Goal: Task Accomplishment & Management: Complete application form

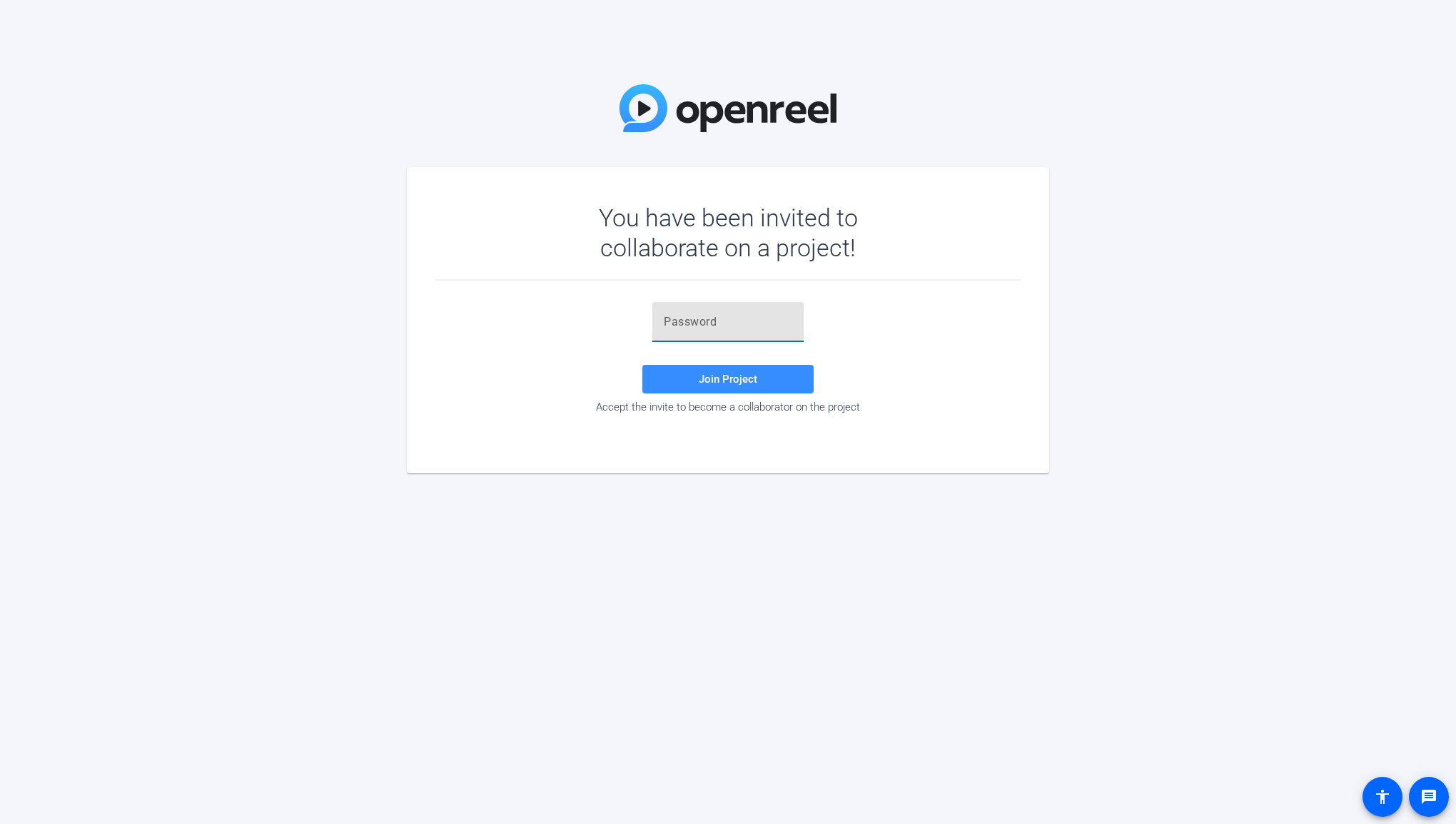
click at [694, 317] on input "text" at bounding box center [728, 322] width 129 height 17
click at [743, 323] on input "text" at bounding box center [728, 322] width 129 height 17
paste input "wZh{LD"
type input "wZh{LD"
click at [742, 381] on span "Join Project" at bounding box center [728, 379] width 58 height 13
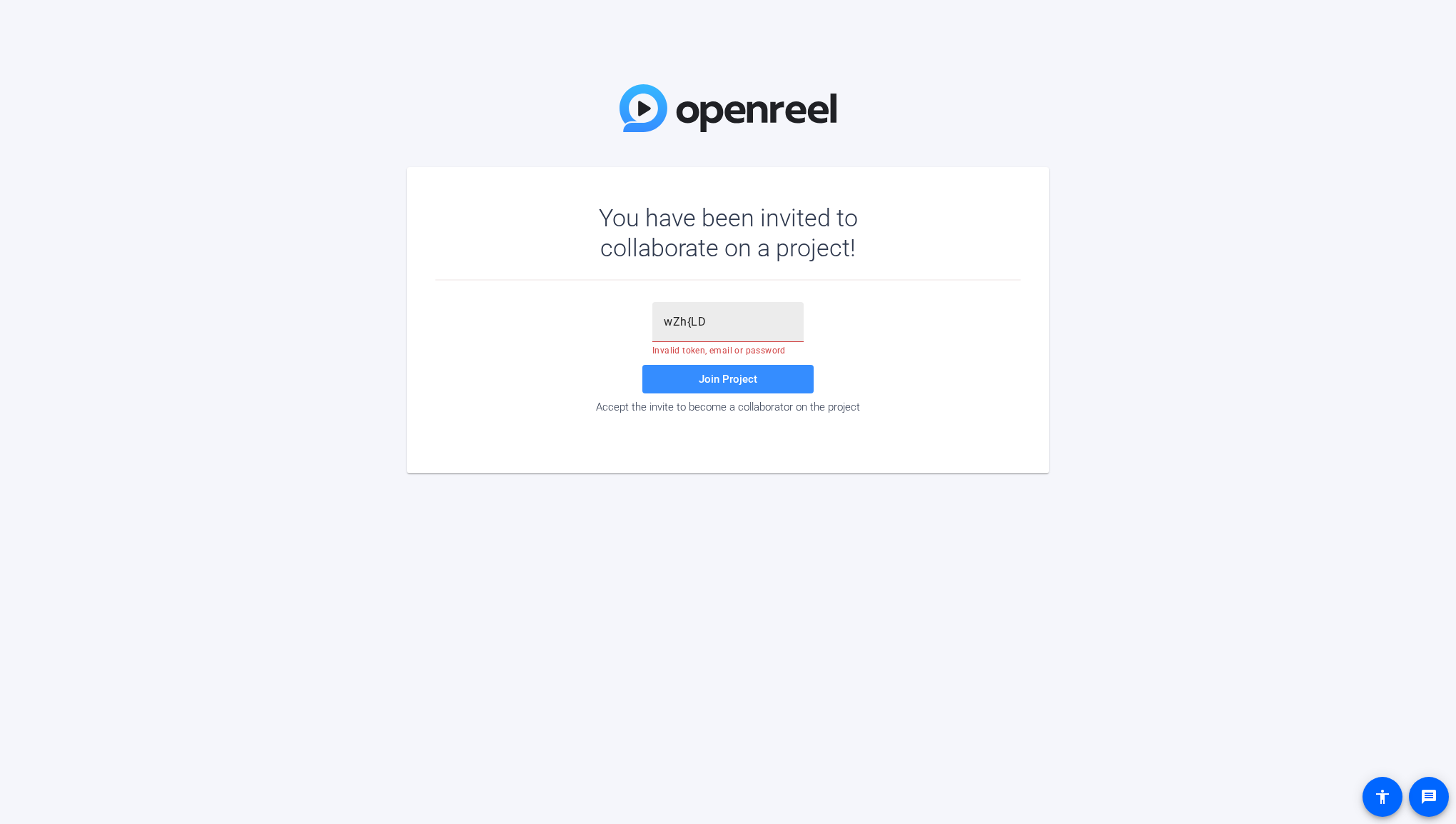
click at [752, 339] on div "wZh{LD" at bounding box center [728, 322] width 129 height 40
click at [664, 325] on input "wZh{LD" at bounding box center [728, 322] width 129 height 17
click at [728, 382] on span "Join Project" at bounding box center [728, 379] width 58 height 13
click at [755, 331] on div "wZh{LD" at bounding box center [728, 322] width 129 height 40
drag, startPoint x: 734, startPoint y: 330, endPoint x: 687, endPoint y: 330, distance: 47.0
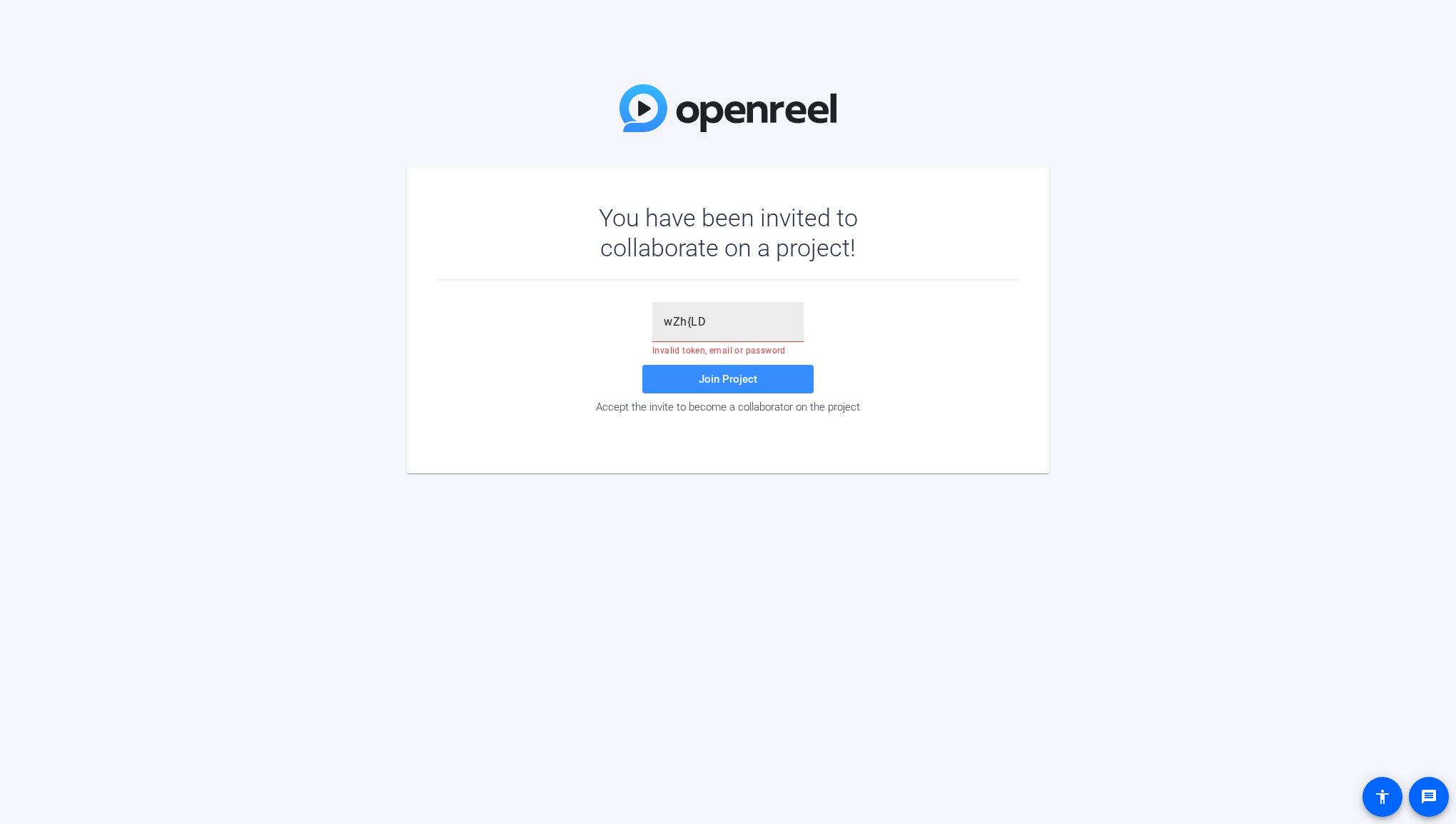
click at [687, 330] on div "wZh{LD" at bounding box center [728, 322] width 129 height 40
click at [1057, 661] on div "You have been invited to collaborate on a project! wZh{LD Invalid token, email …" at bounding box center [728, 412] width 1456 height 824
click at [717, 323] on input "wZh{LD" at bounding box center [728, 322] width 129 height 17
drag, startPoint x: 717, startPoint y: 323, endPoint x: 649, endPoint y: 320, distance: 68.1
click at [649, 320] on div "wZh{LD Invalid token, email or password Join Project Accept the invite to becom…" at bounding box center [728, 357] width 585 height 111
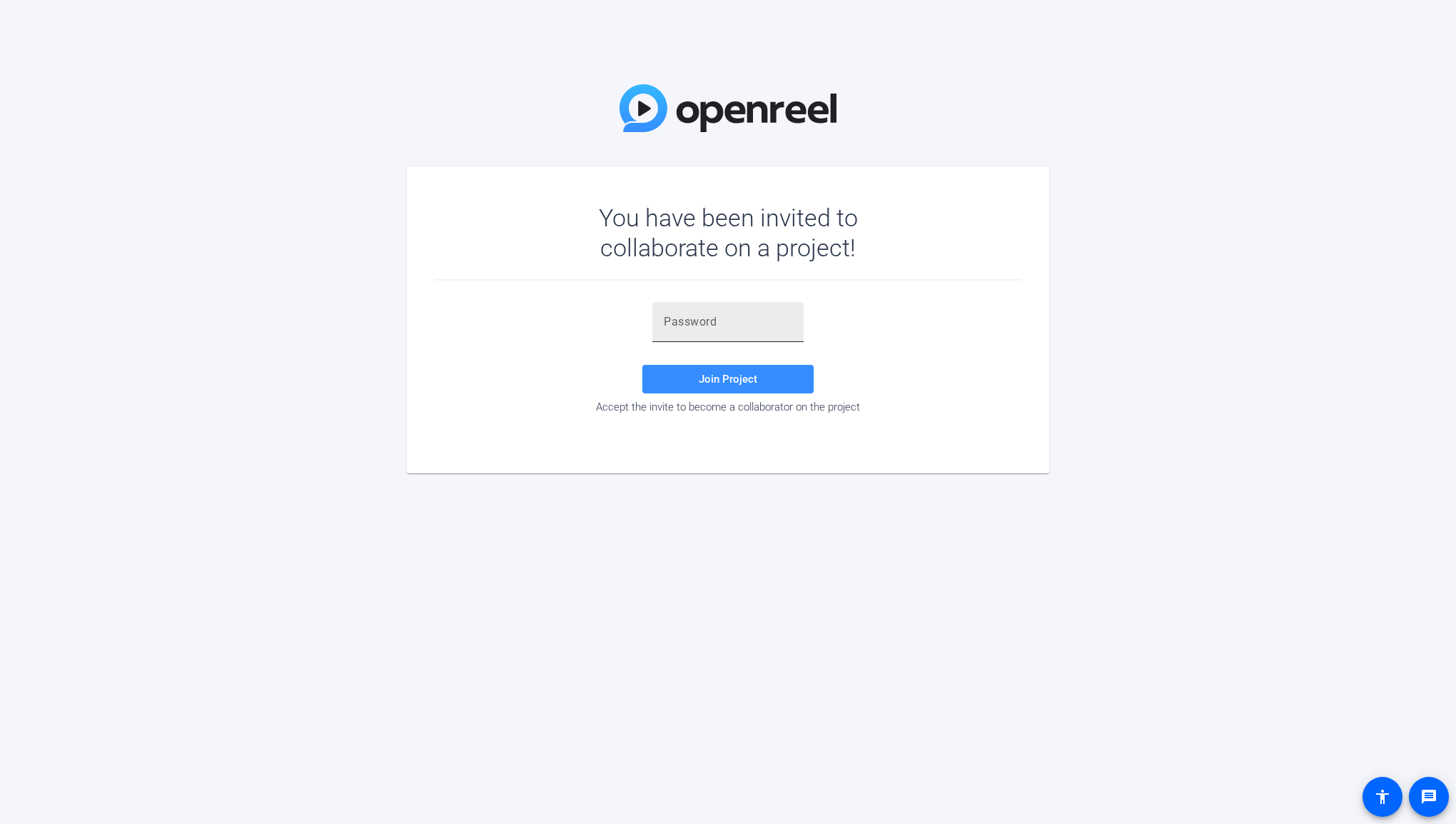
click at [705, 330] on div at bounding box center [728, 322] width 129 height 40
drag, startPoint x: 705, startPoint y: 330, endPoint x: 668, endPoint y: 327, distance: 37.1
click at [668, 327] on input "text" at bounding box center [728, 322] width 129 height 17
paste input "wZh{LD"
click at [660, 380] on span at bounding box center [728, 379] width 172 height 34
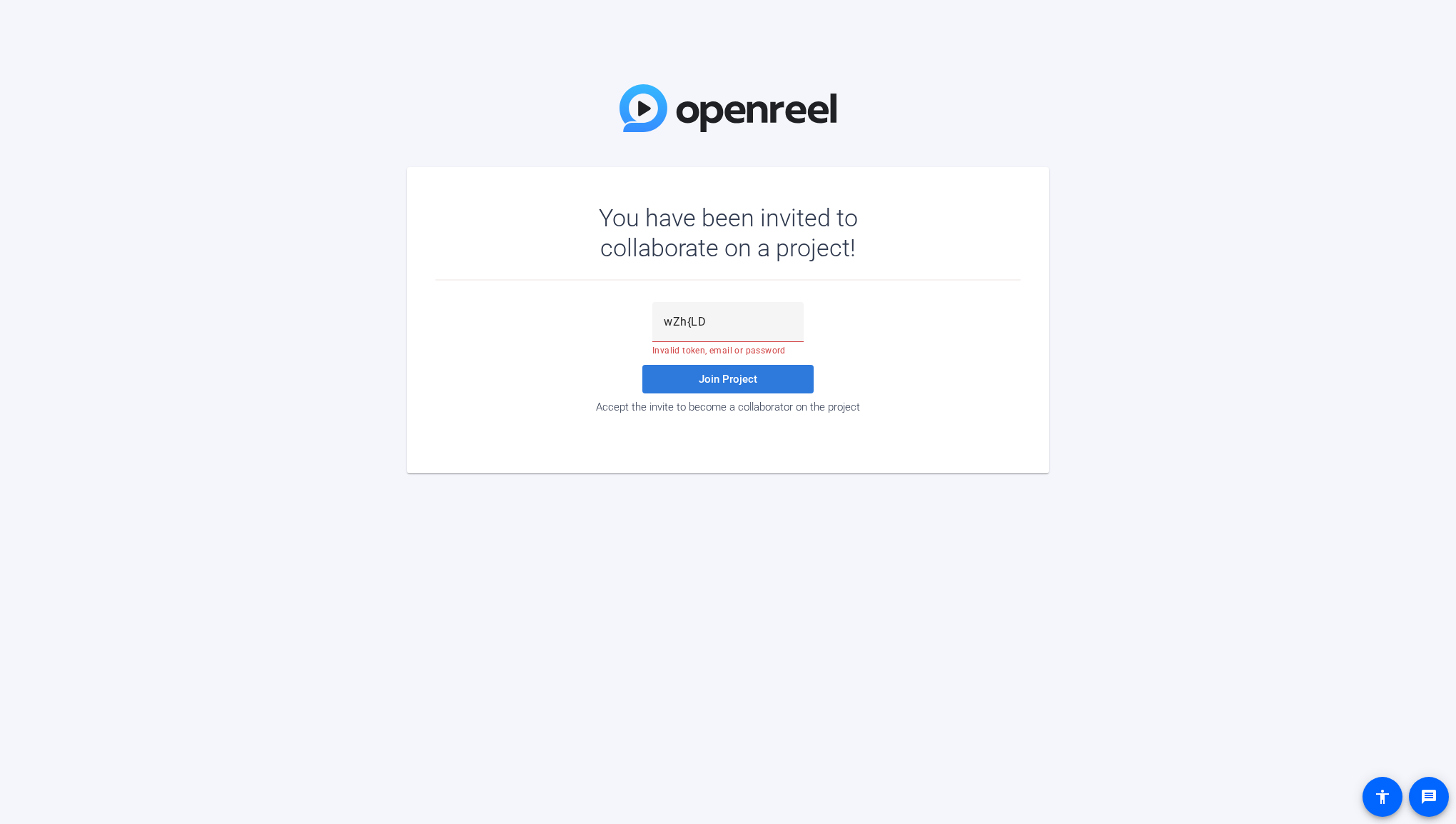
click at [752, 378] on span "Join Project" at bounding box center [728, 379] width 58 height 13
drag, startPoint x: 736, startPoint y: 322, endPoint x: 661, endPoint y: 327, distance: 75.2
click at [661, 327] on div "wZh{LD" at bounding box center [727, 322] width 151 height 40
click at [694, 327] on input "wZh{LD" at bounding box center [728, 322] width 129 height 17
drag, startPoint x: 733, startPoint y: 333, endPoint x: 700, endPoint y: 323, distance: 34.5
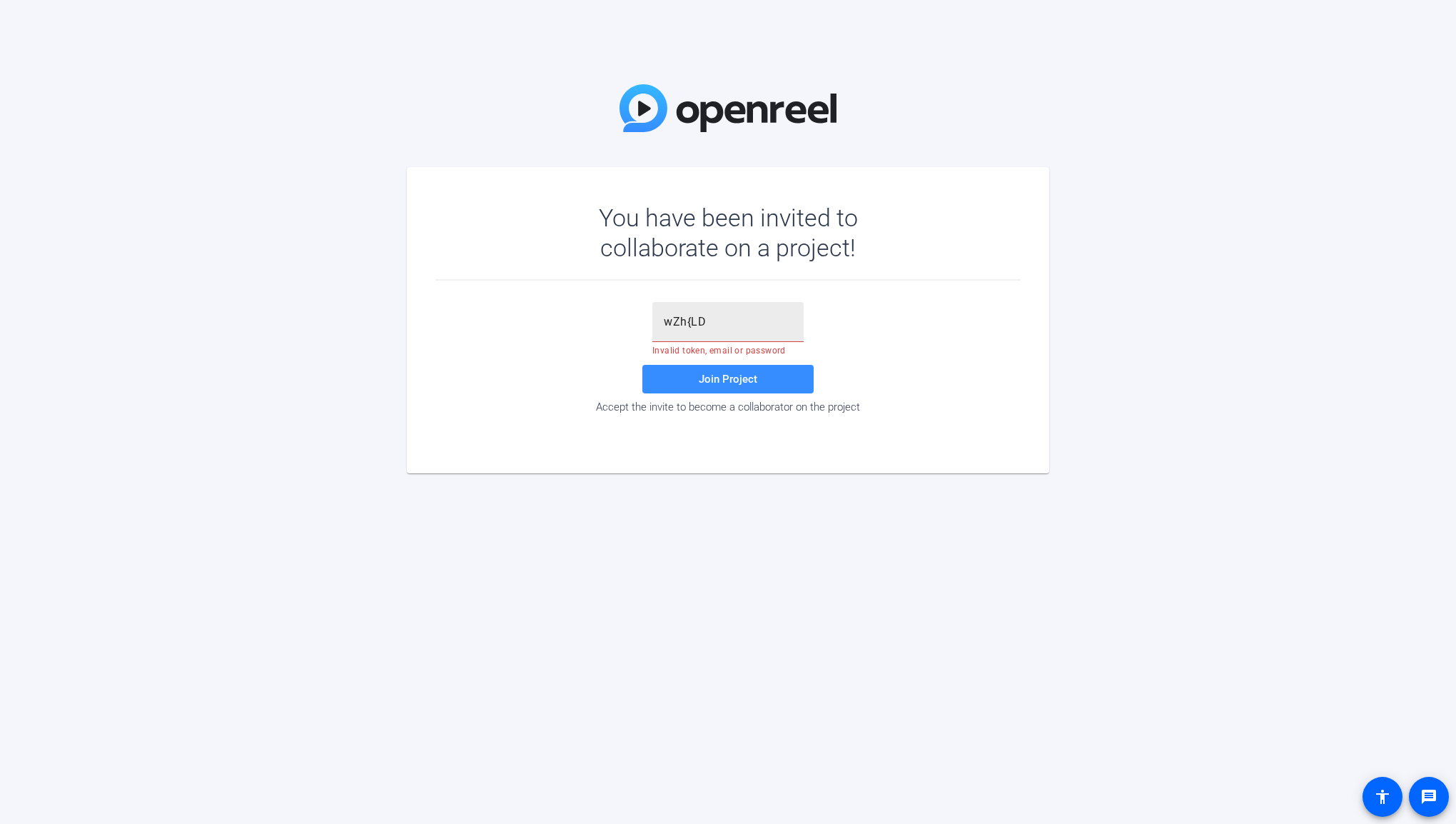
click at [674, 330] on div "wZh{LD" at bounding box center [728, 322] width 129 height 40
click at [711, 321] on input "wZh{LD" at bounding box center [728, 322] width 129 height 17
type input "w"
type input "incognito"
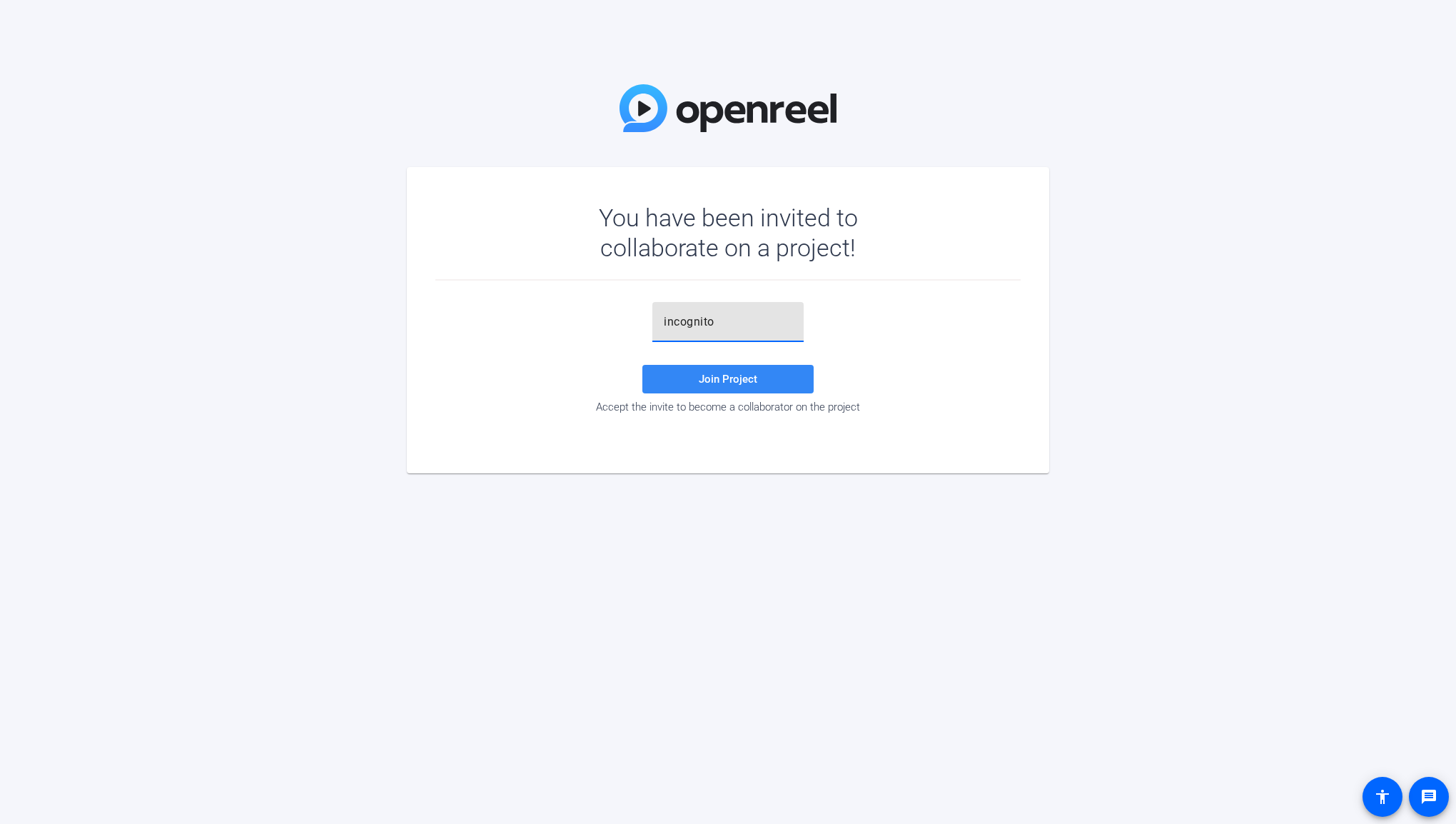
click at [745, 379] on span "Join Project" at bounding box center [728, 379] width 58 height 13
drag, startPoint x: 742, startPoint y: 317, endPoint x: 628, endPoint y: 318, distance: 114.0
click at [628, 318] on div "incognito Invalid token, email or password Join Project Accept the invite to be…" at bounding box center [728, 357] width 585 height 111
